Goal: Transaction & Acquisition: Purchase product/service

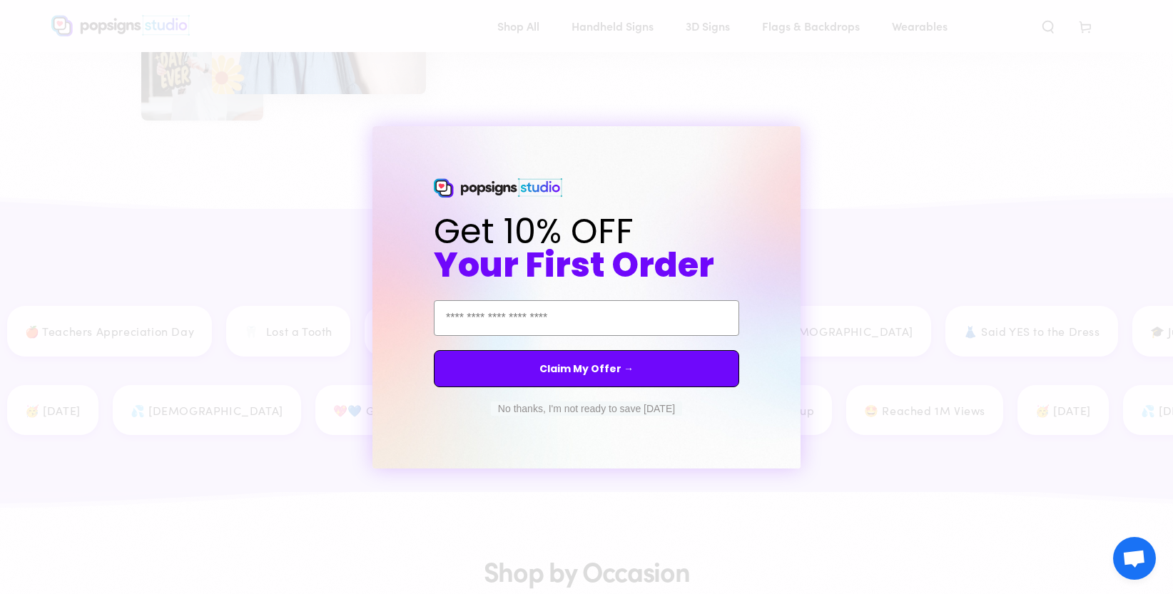
scroll to position [1807, 0]
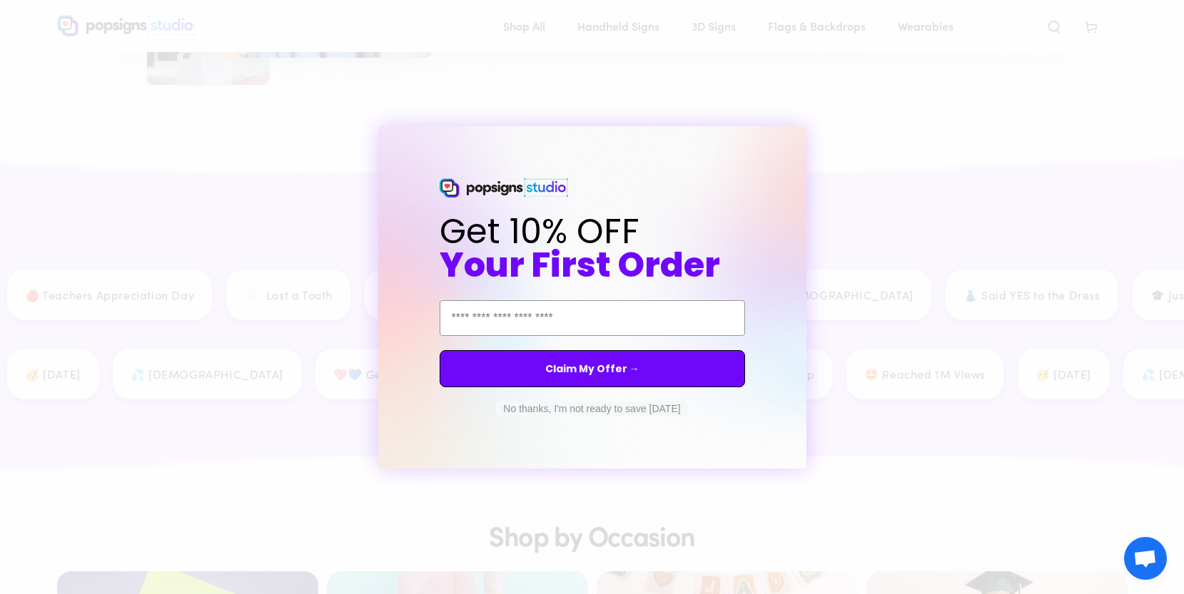
click at [240, 204] on div "Close dialog Get 10% OFF Your First Order Email Address Claim My Offer → No tha…" at bounding box center [592, 297] width 1184 height 594
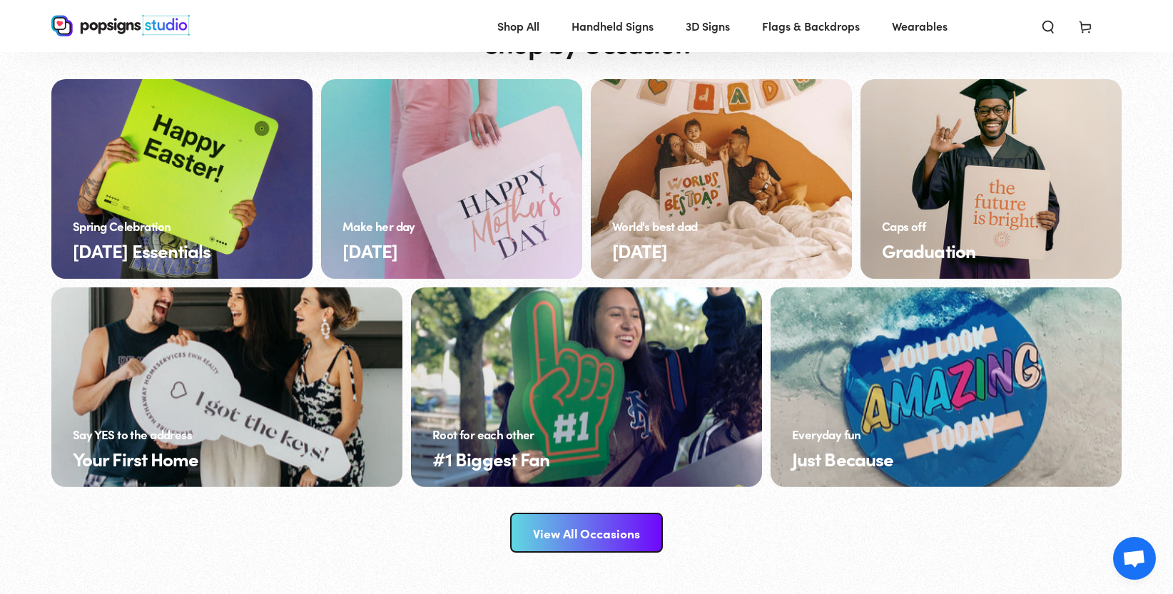
scroll to position [2307, 0]
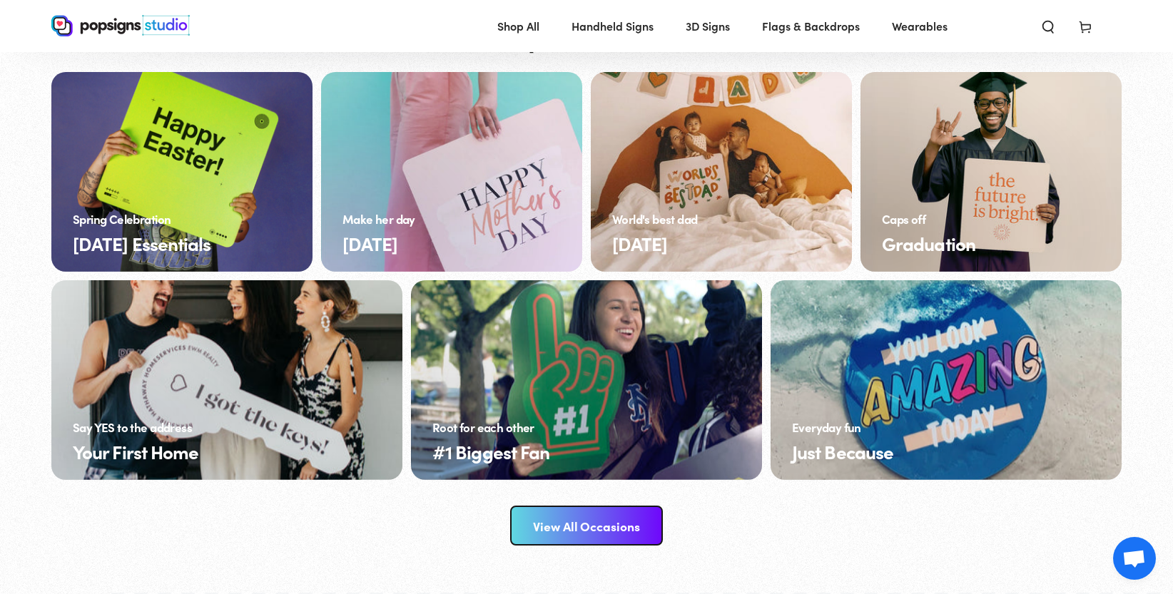
click at [926, 379] on link "Just Because" at bounding box center [945, 380] width 351 height 200
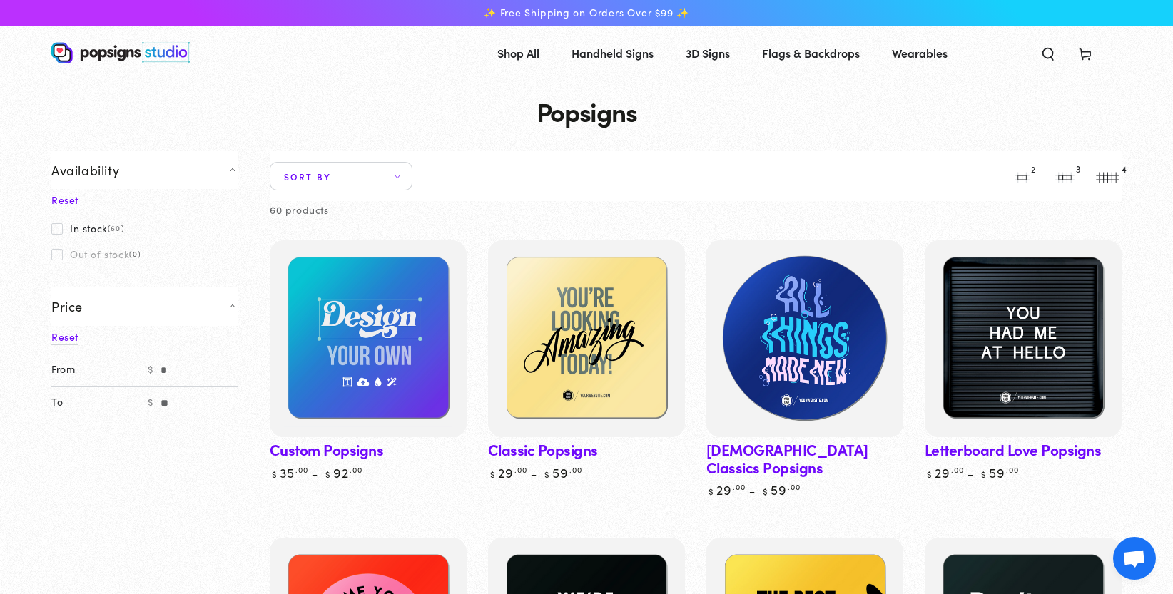
click at [798, 328] on img at bounding box center [804, 339] width 203 height 203
